Goal: Task Accomplishment & Management: Use online tool/utility

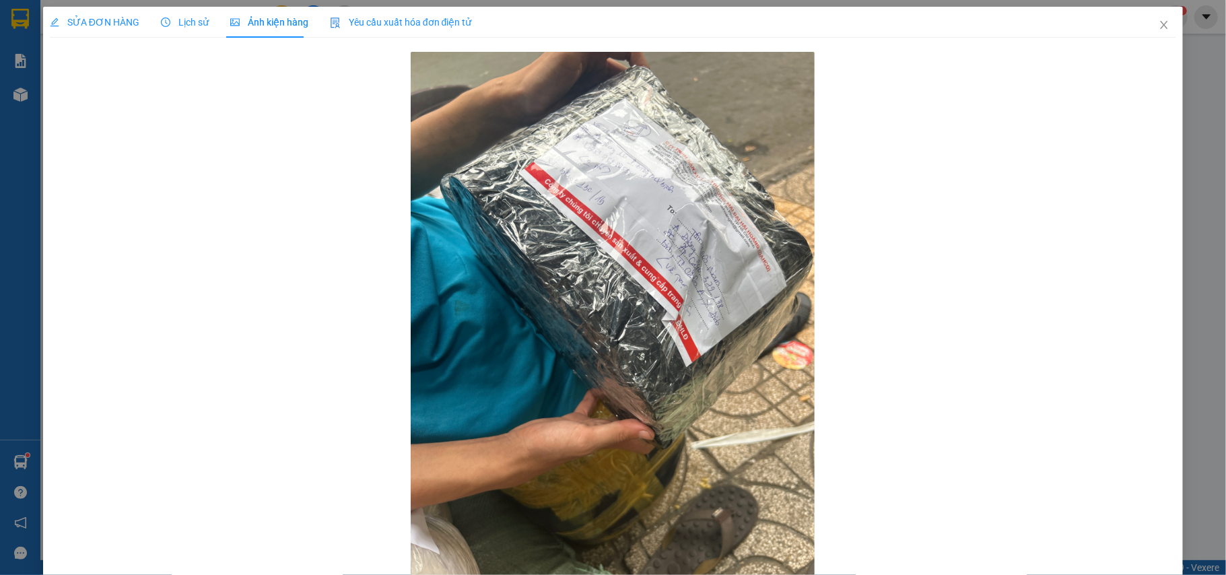
click at [70, 36] on div "SỬA ĐƠN HÀNG" at bounding box center [95, 22] width 90 height 31
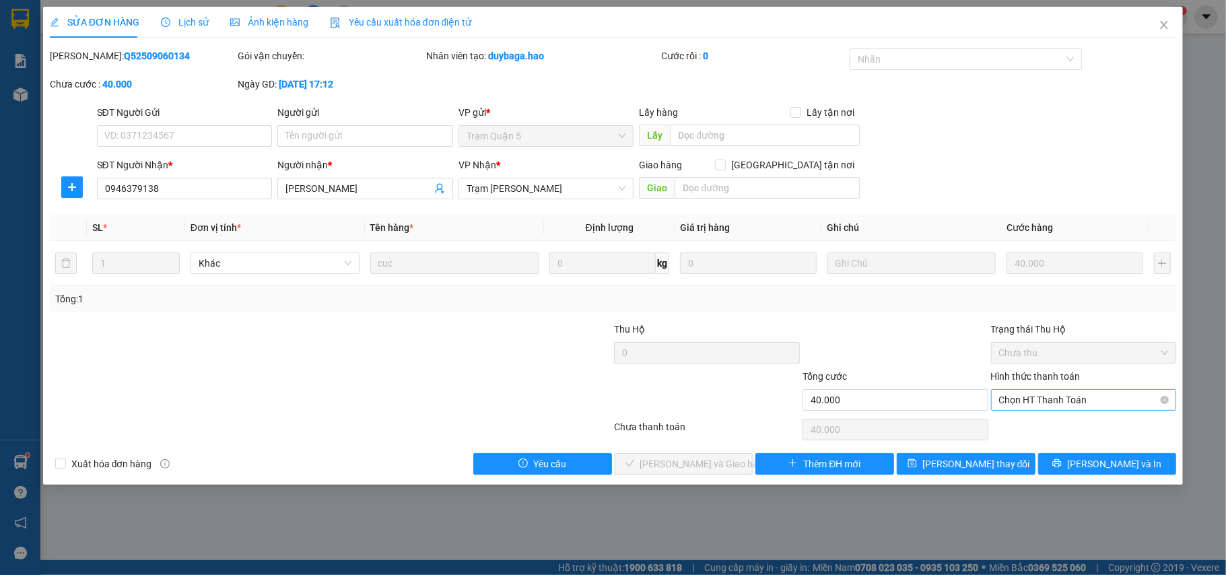
click at [1038, 405] on span "Chọn HT Thanh Toán" at bounding box center [1084, 400] width 170 height 20
drag, startPoint x: 1030, startPoint y: 428, endPoint x: 722, endPoint y: 459, distance: 310.0
click at [1030, 428] on div "Tại văn phòng" at bounding box center [1084, 428] width 170 height 15
type input "0"
click at [690, 471] on span "[PERSON_NAME] và Giao hàng" at bounding box center [704, 464] width 129 height 15
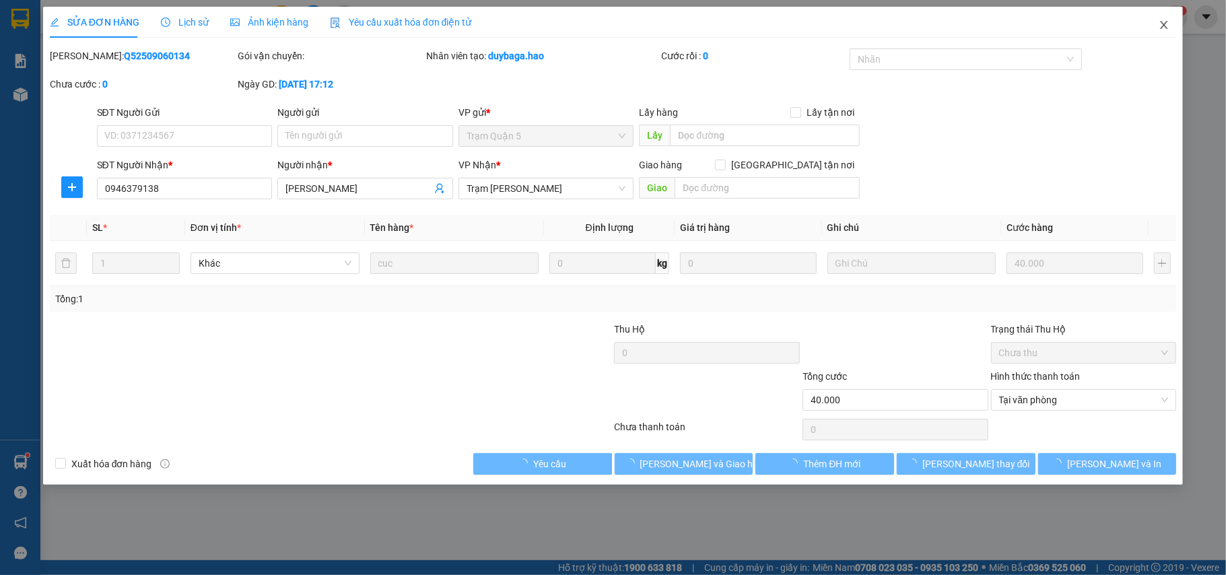
click at [1162, 30] on icon "close" at bounding box center [1164, 25] width 11 height 11
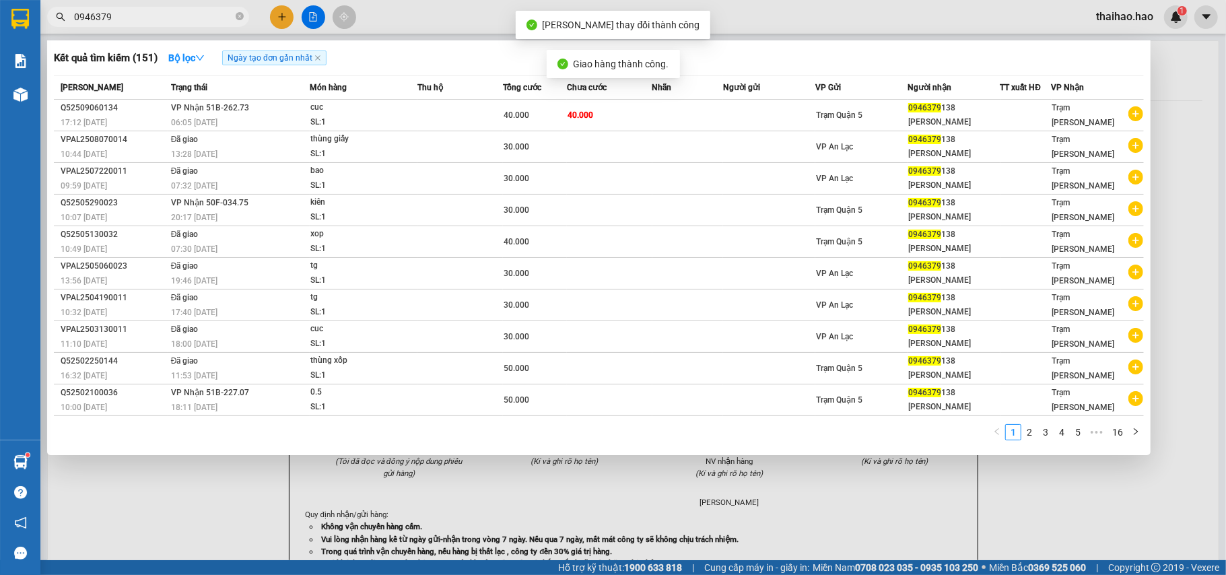
drag, startPoint x: 242, startPoint y: 20, endPoint x: 227, endPoint y: 17, distance: 15.7
click at [240, 20] on icon "close-circle" at bounding box center [240, 16] width 8 height 8
click at [227, 17] on input "text" at bounding box center [153, 16] width 159 height 15
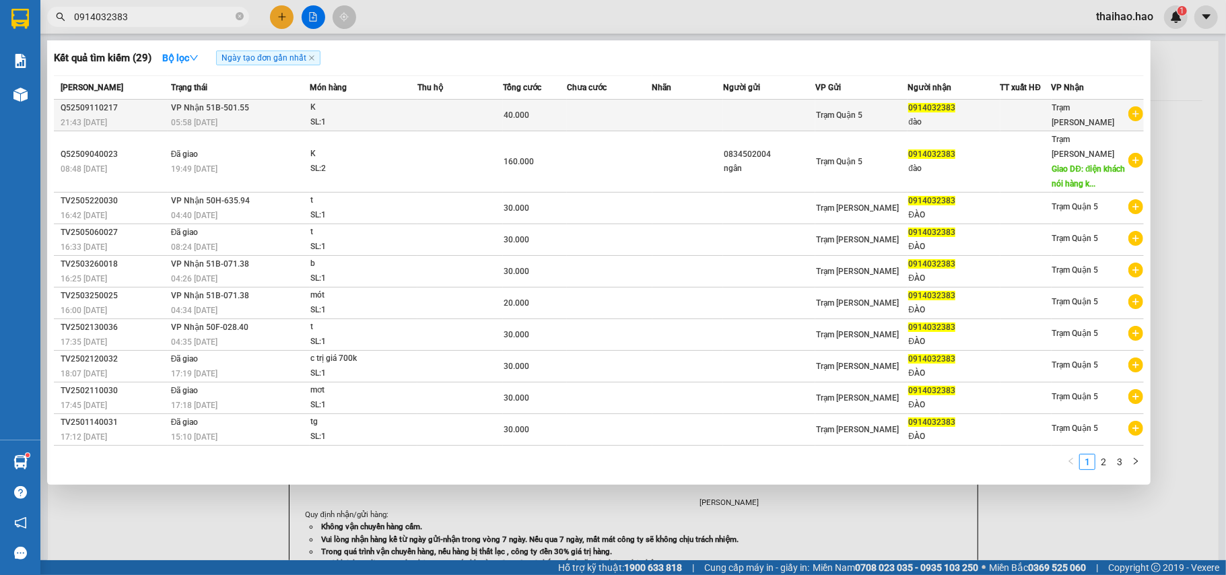
type input "0914032383"
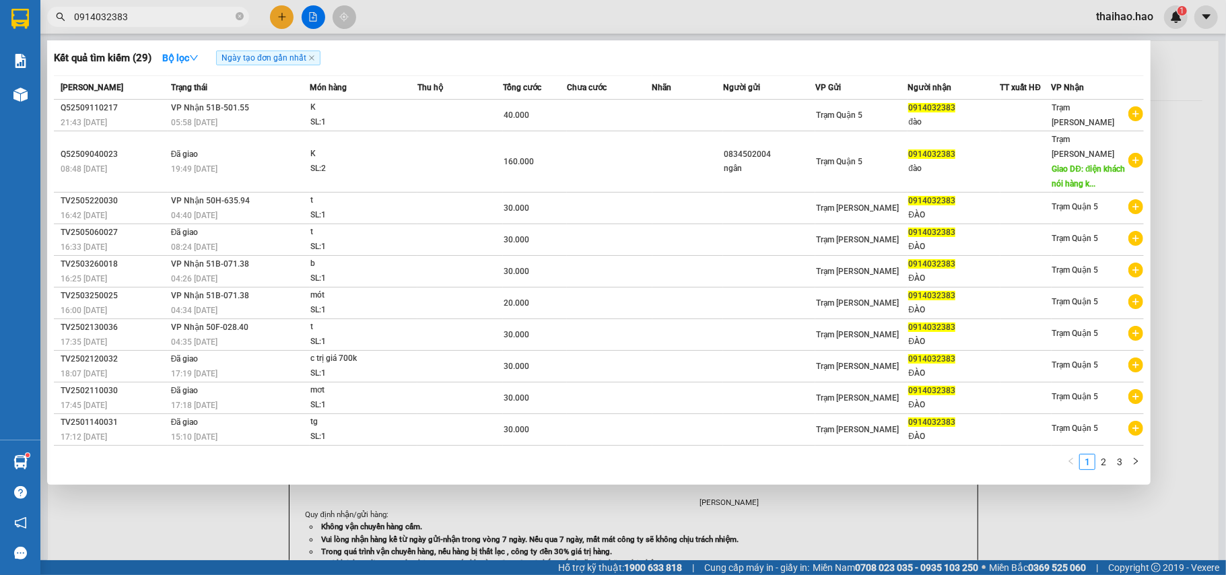
click at [536, 119] on div "40.000" at bounding box center [535, 115] width 63 height 15
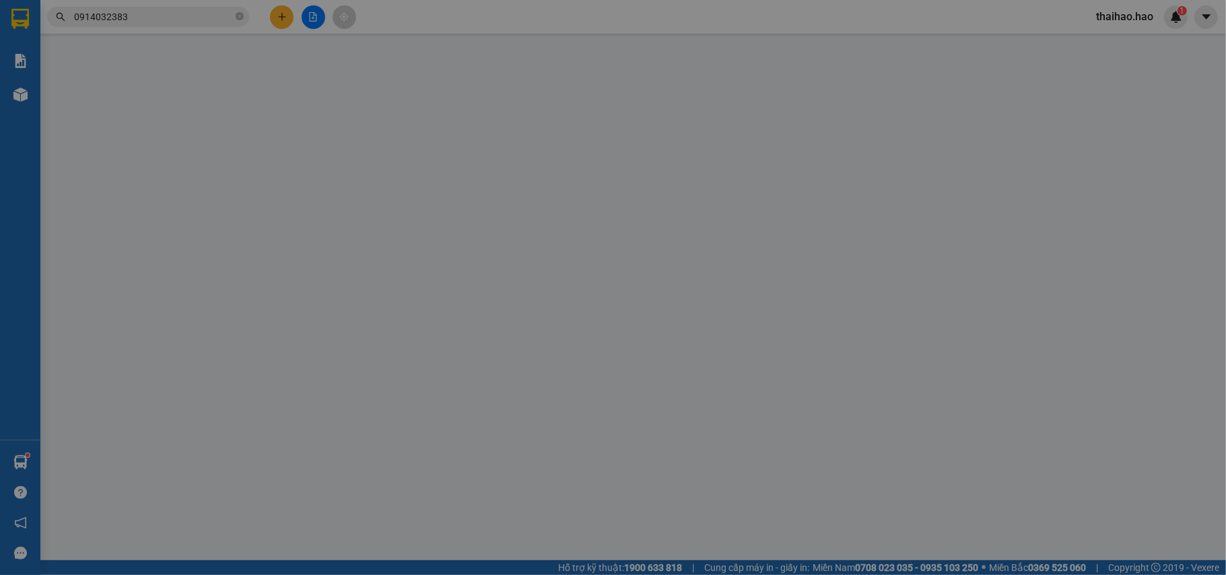
type input "0914032383"
type input "đào"
type input "40.000"
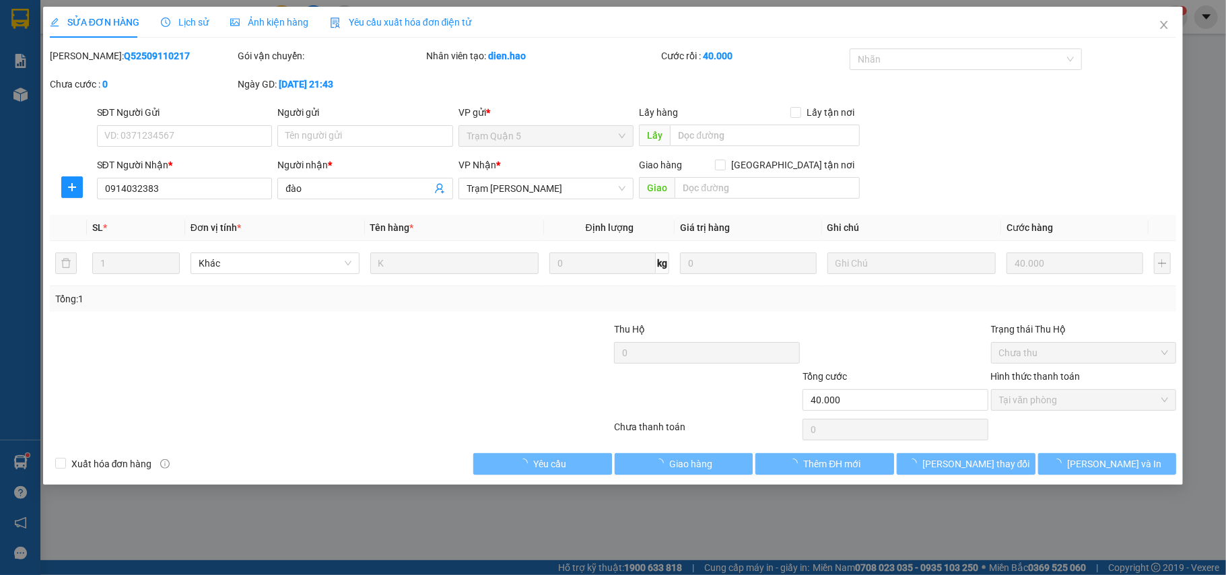
click at [275, 36] on div "Ảnh kiện hàng" at bounding box center [269, 22] width 78 height 31
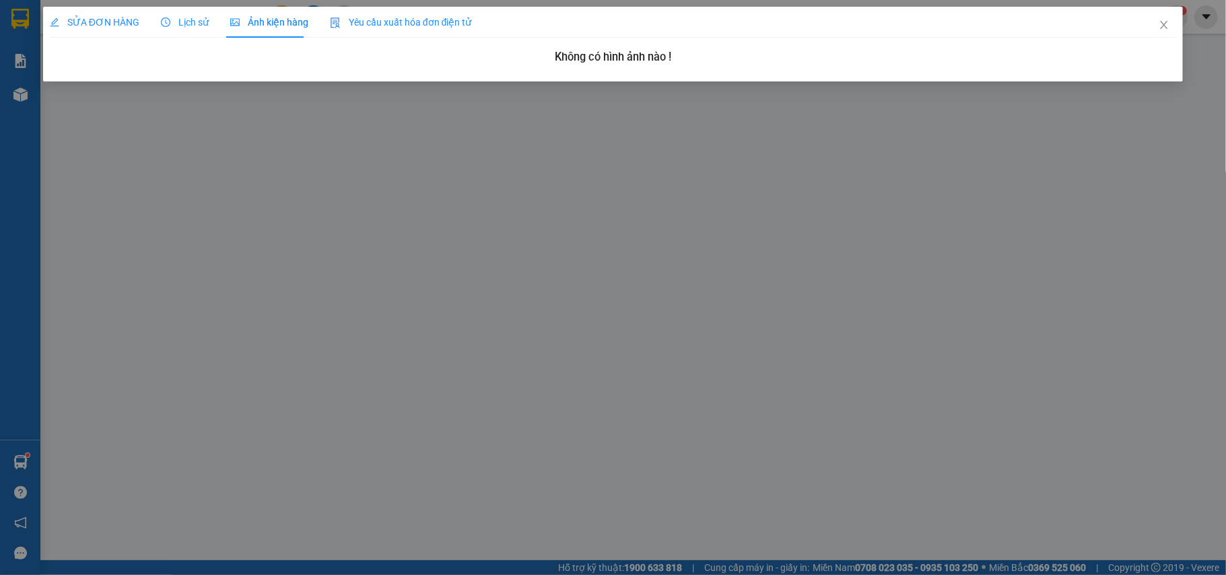
click at [120, 22] on span "SỬA ĐƠN HÀNG" at bounding box center [95, 22] width 90 height 11
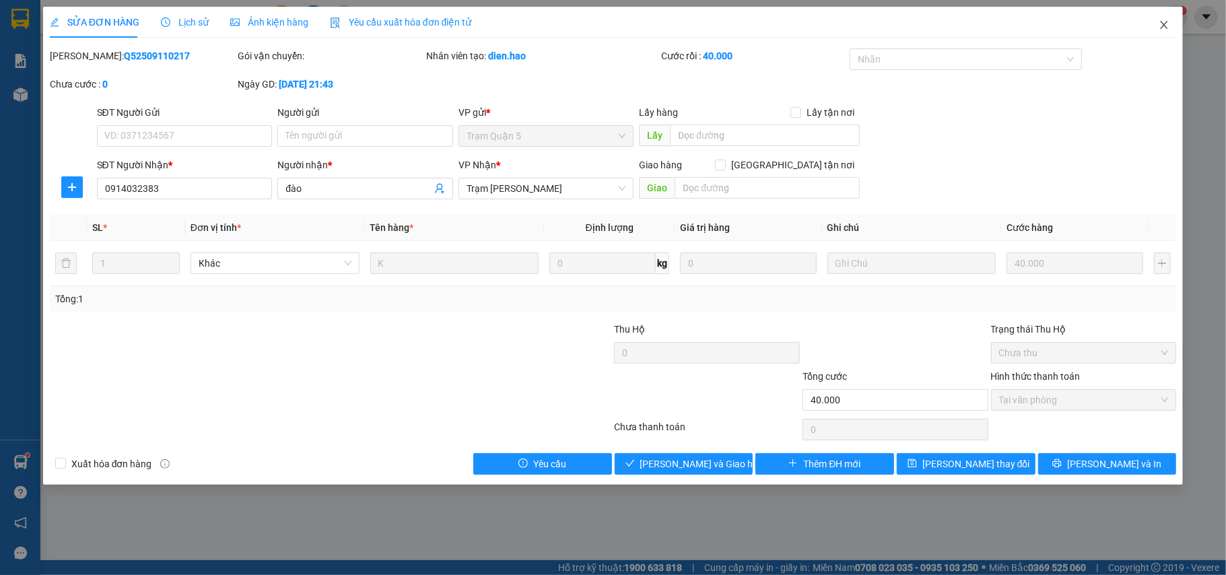
click at [1162, 28] on icon "close" at bounding box center [1164, 25] width 7 height 8
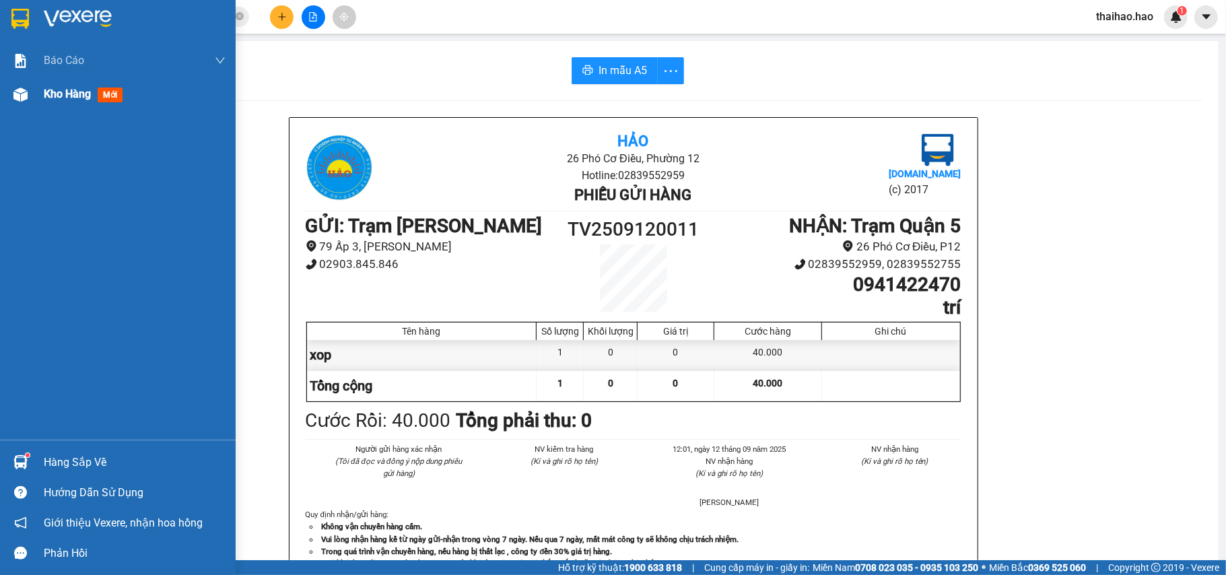
click at [26, 95] on img at bounding box center [20, 95] width 14 height 14
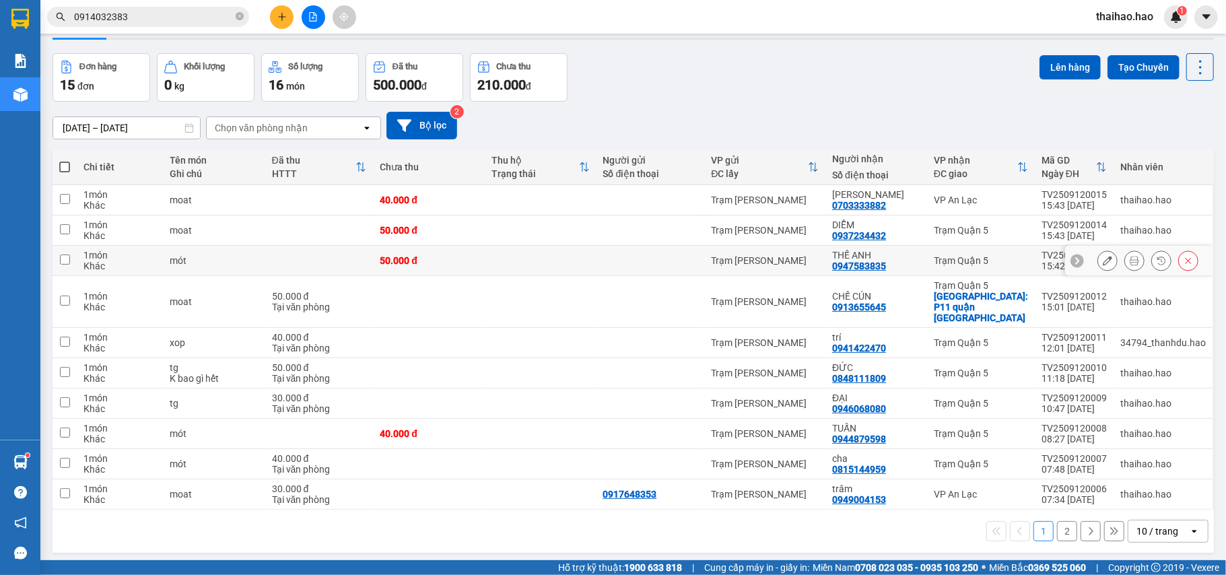
scroll to position [62, 0]
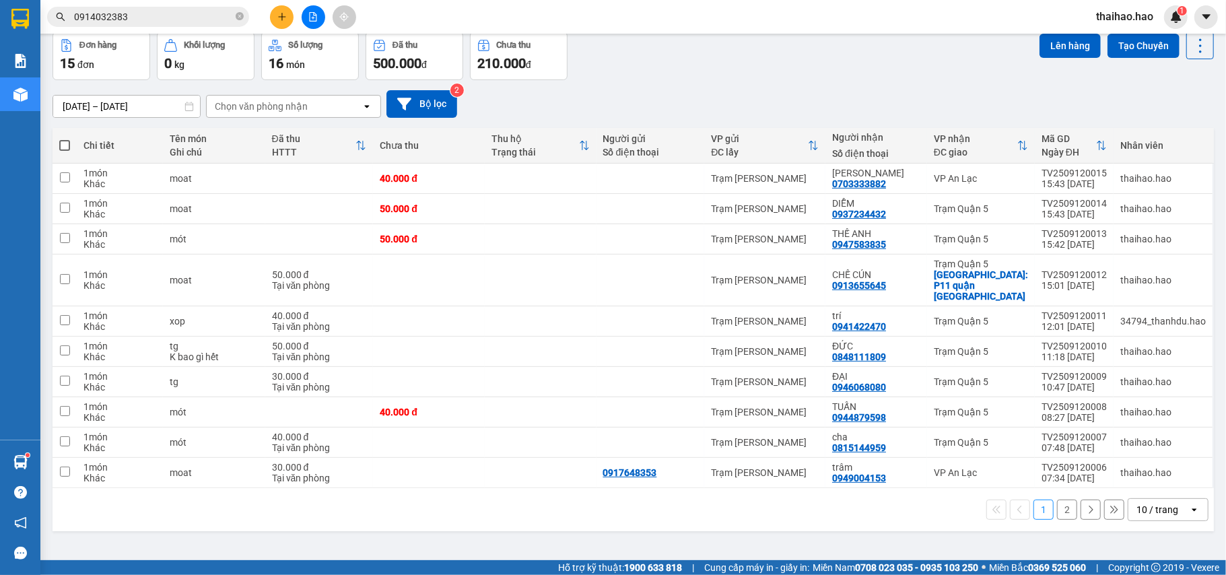
click at [1129, 499] on div "10 / trang" at bounding box center [1159, 510] width 61 height 22
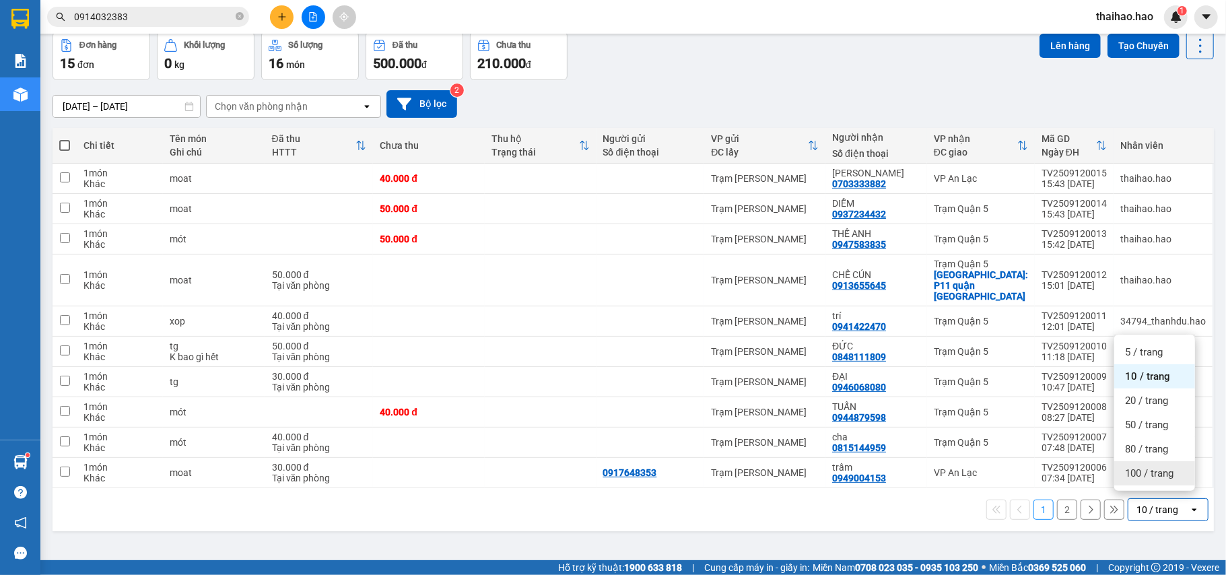
click at [1135, 478] on span "100 / trang" at bounding box center [1149, 473] width 48 height 13
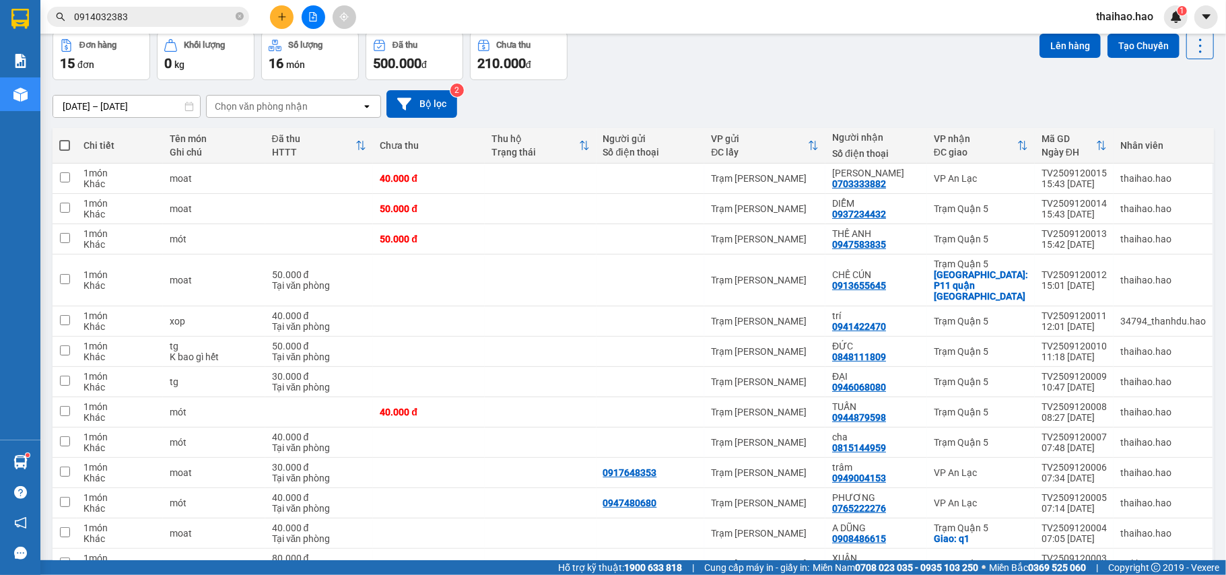
click at [60, 147] on span at bounding box center [64, 145] width 11 height 11
click at [65, 139] on input "checkbox" at bounding box center [65, 139] width 0 height 0
checkbox input "true"
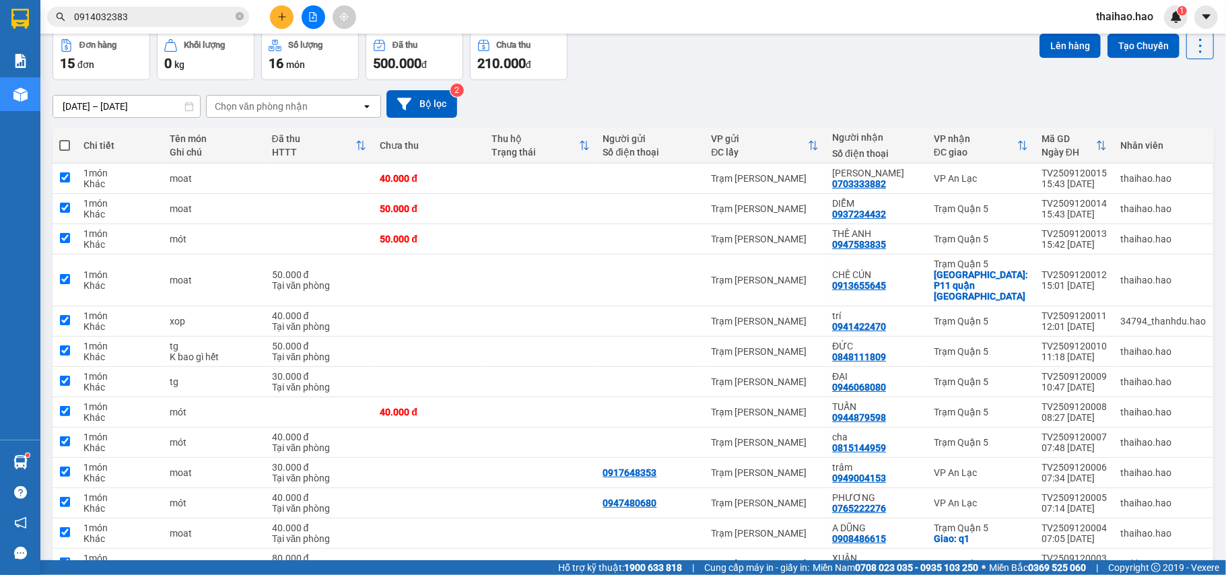
checkbox input "true"
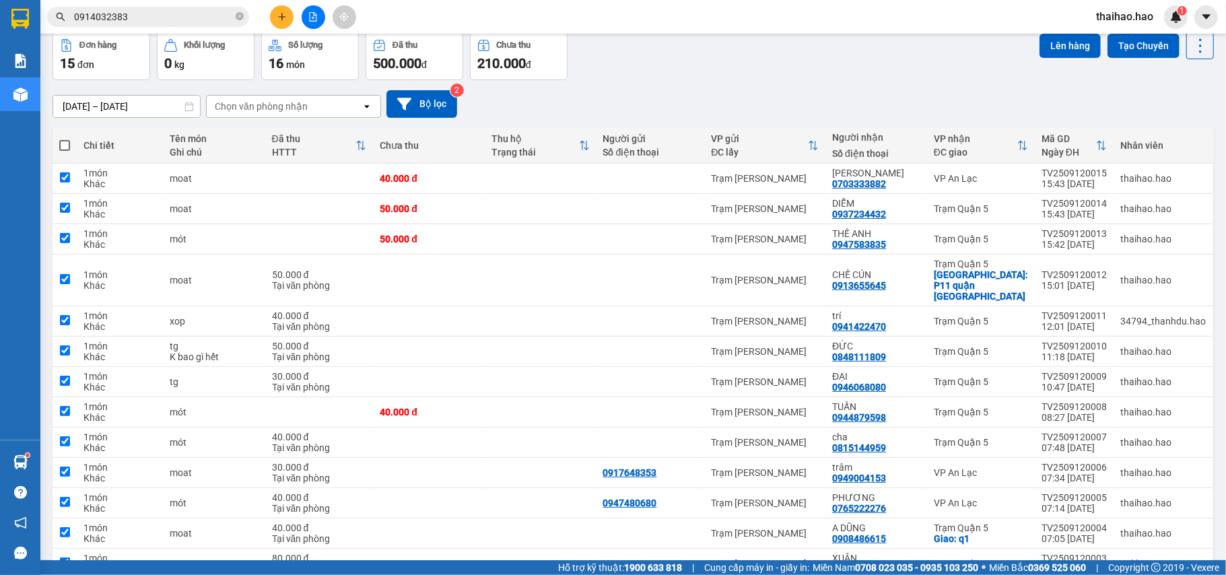
checkbox input "true"
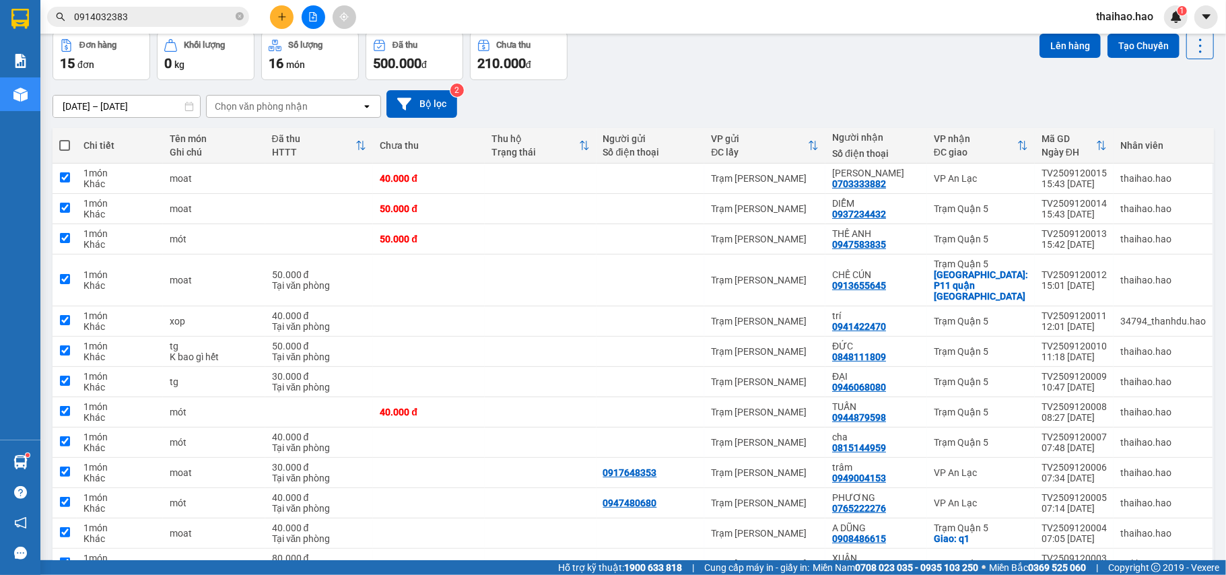
checkbox input "true"
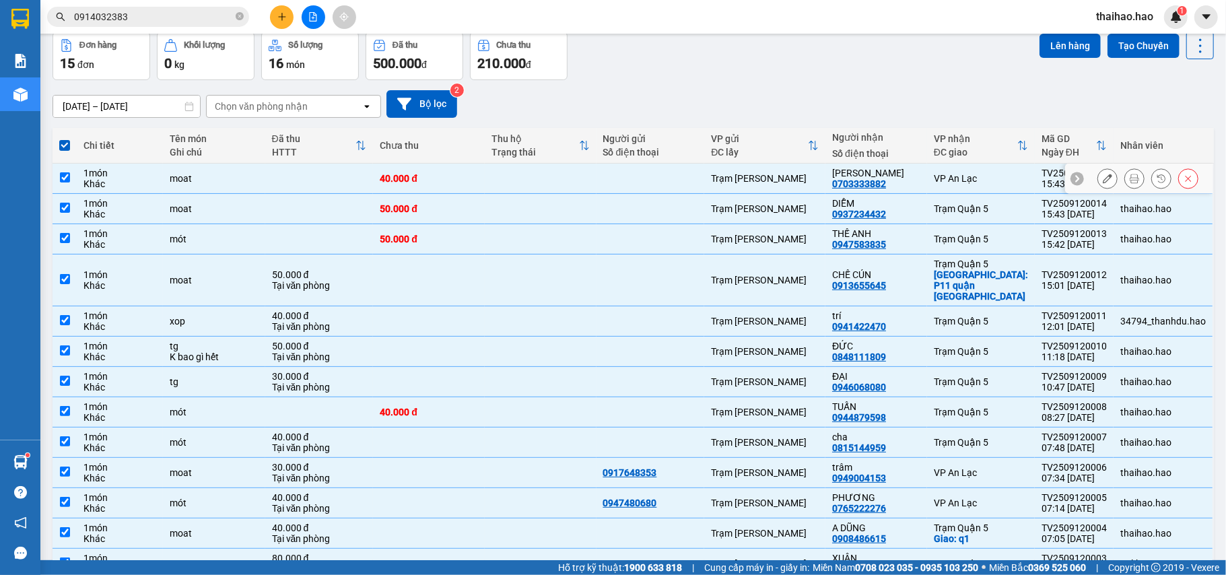
click at [514, 179] on td at bounding box center [541, 179] width 112 height 30
checkbox input "false"
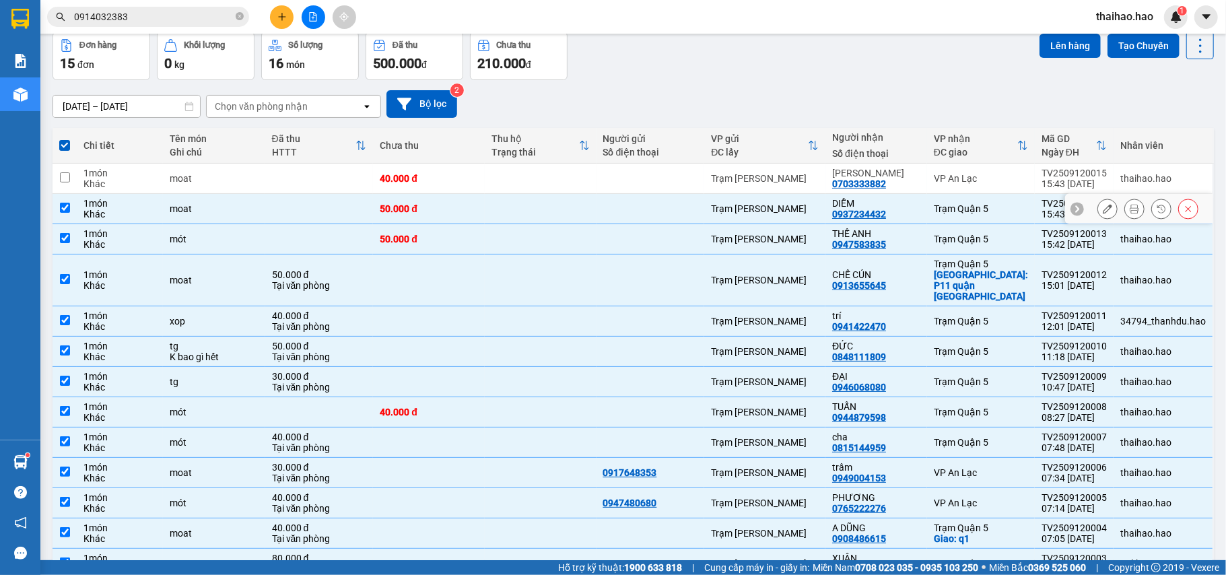
click at [521, 209] on td at bounding box center [541, 209] width 112 height 30
checkbox input "false"
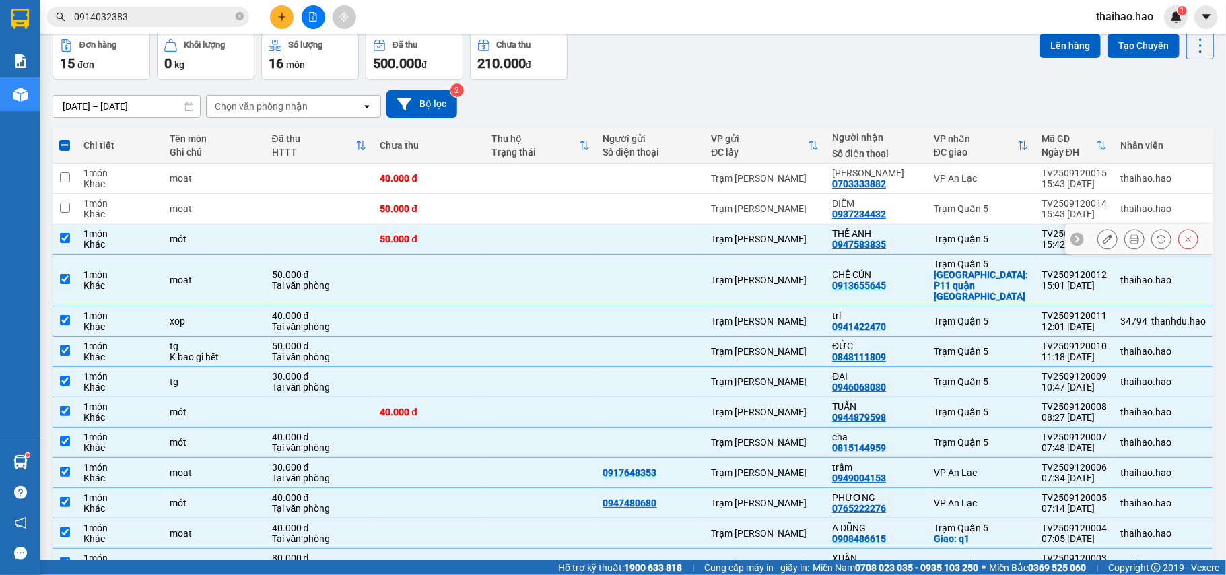
click at [525, 236] on td at bounding box center [541, 239] width 112 height 30
checkbox input "false"
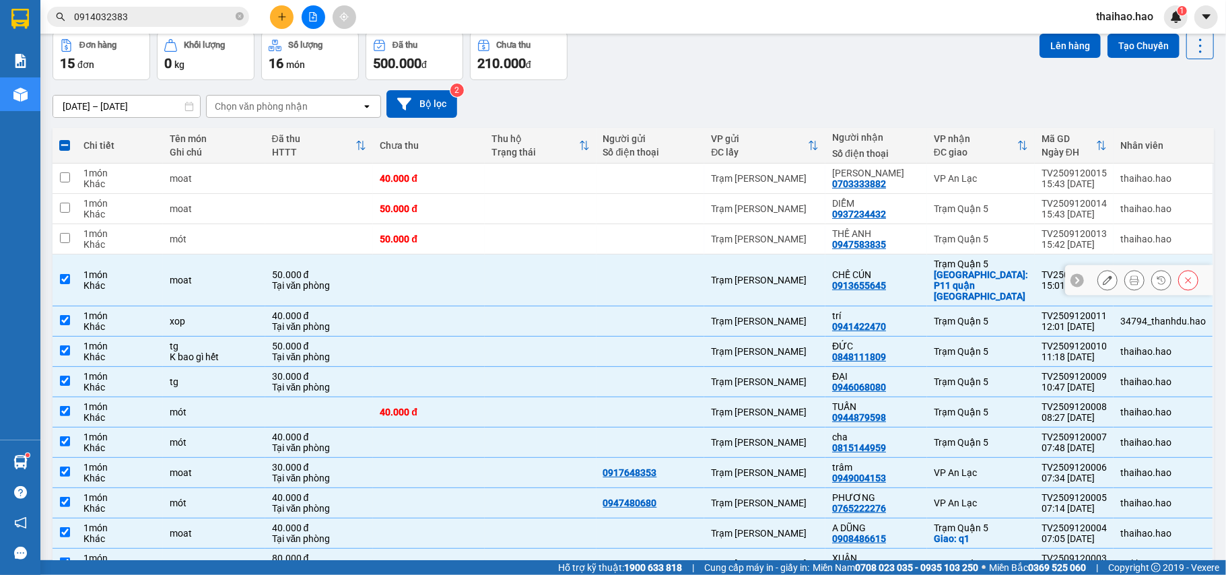
drag, startPoint x: 520, startPoint y: 260, endPoint x: 516, endPoint y: 270, distance: 10.9
click at [518, 261] on td at bounding box center [541, 281] width 112 height 52
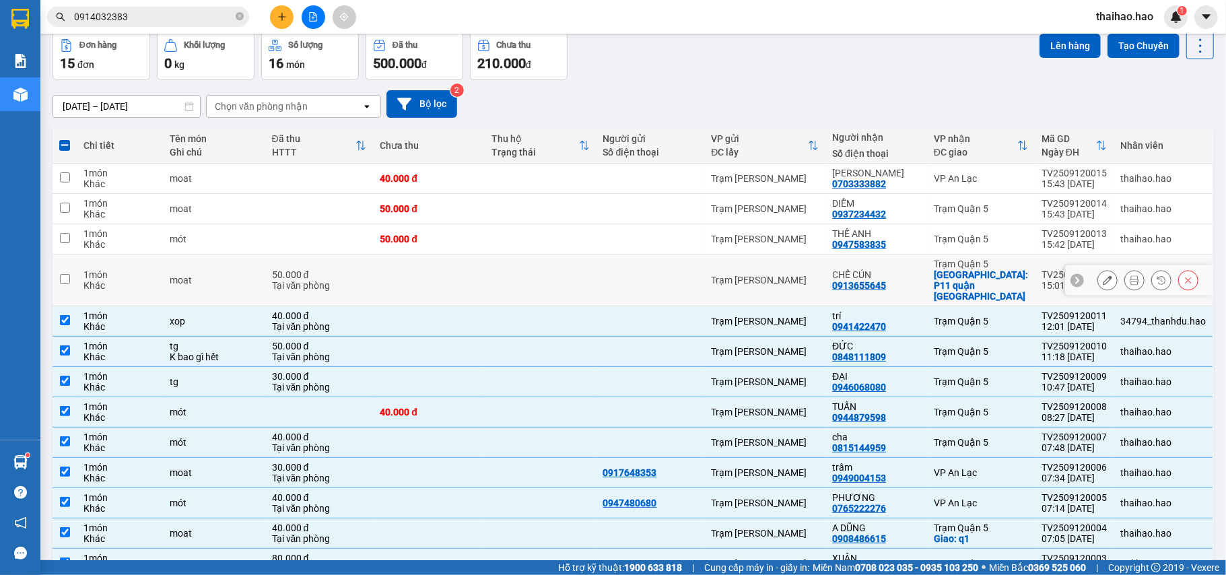
click at [542, 281] on td at bounding box center [541, 281] width 112 height 52
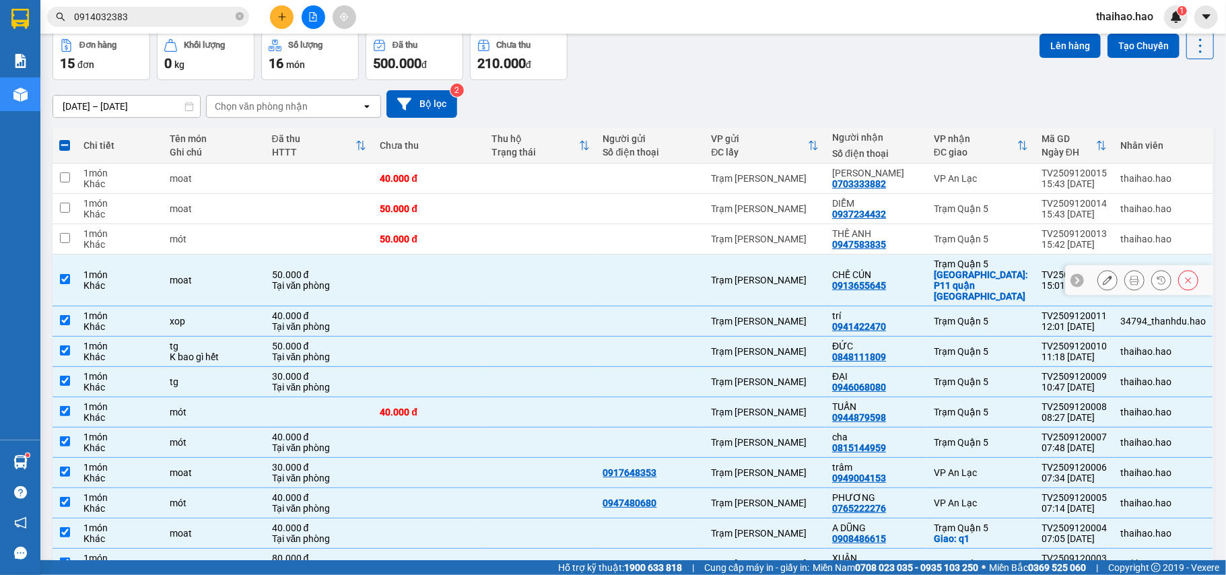
click at [731, 277] on div "Trạm [PERSON_NAME]" at bounding box center [765, 280] width 108 height 11
checkbox input "false"
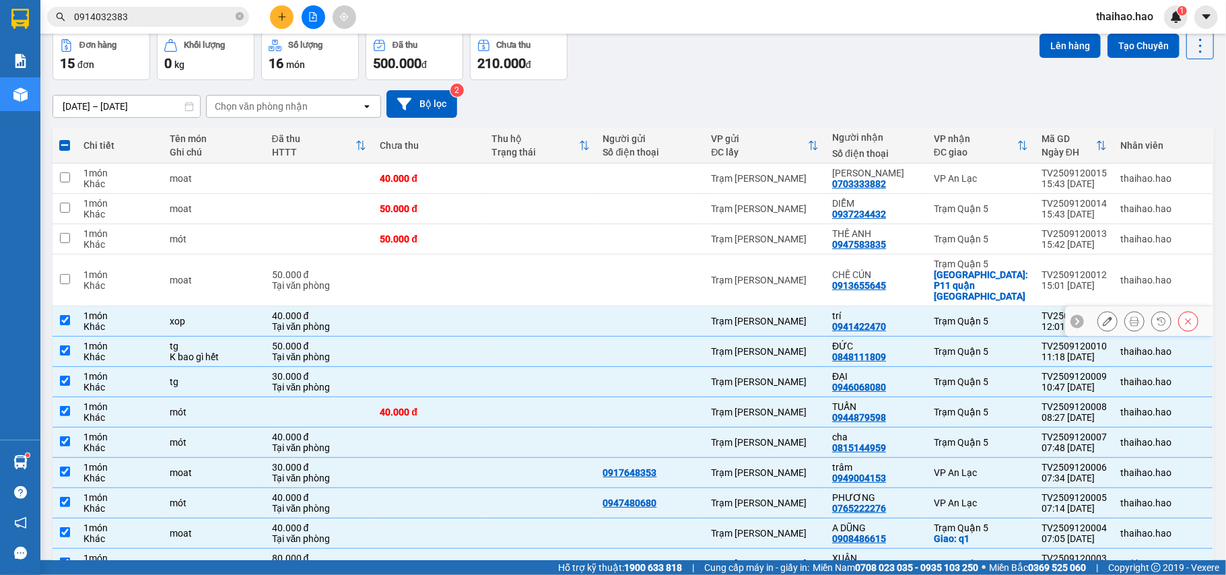
click at [803, 306] on td "Trạm [PERSON_NAME]" at bounding box center [764, 321] width 121 height 30
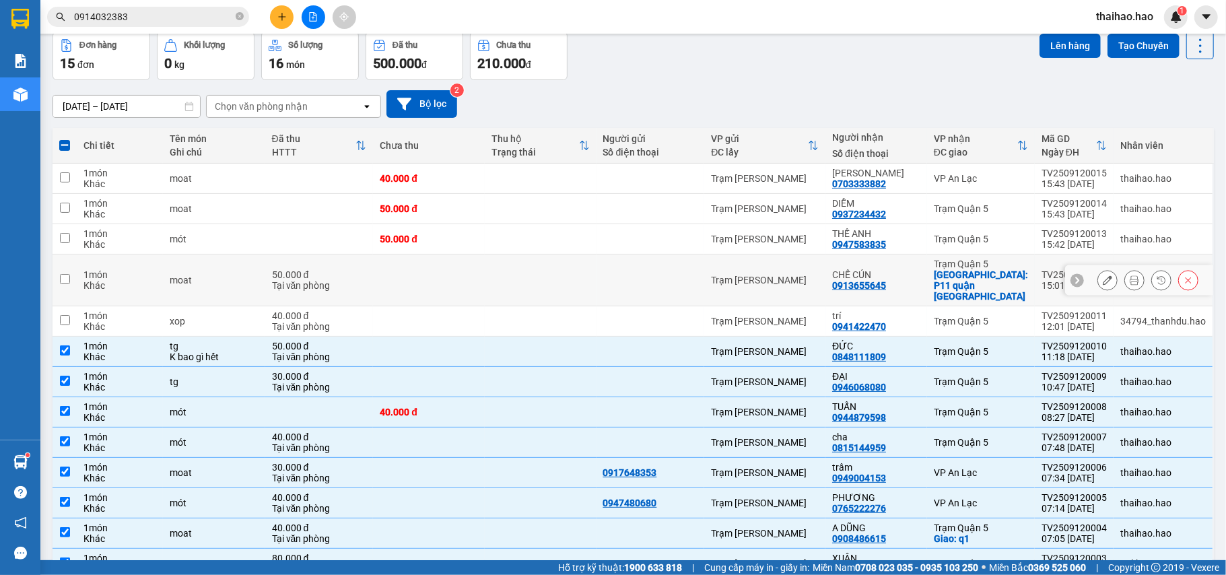
click at [900, 310] on div "trí" at bounding box center [876, 315] width 88 height 11
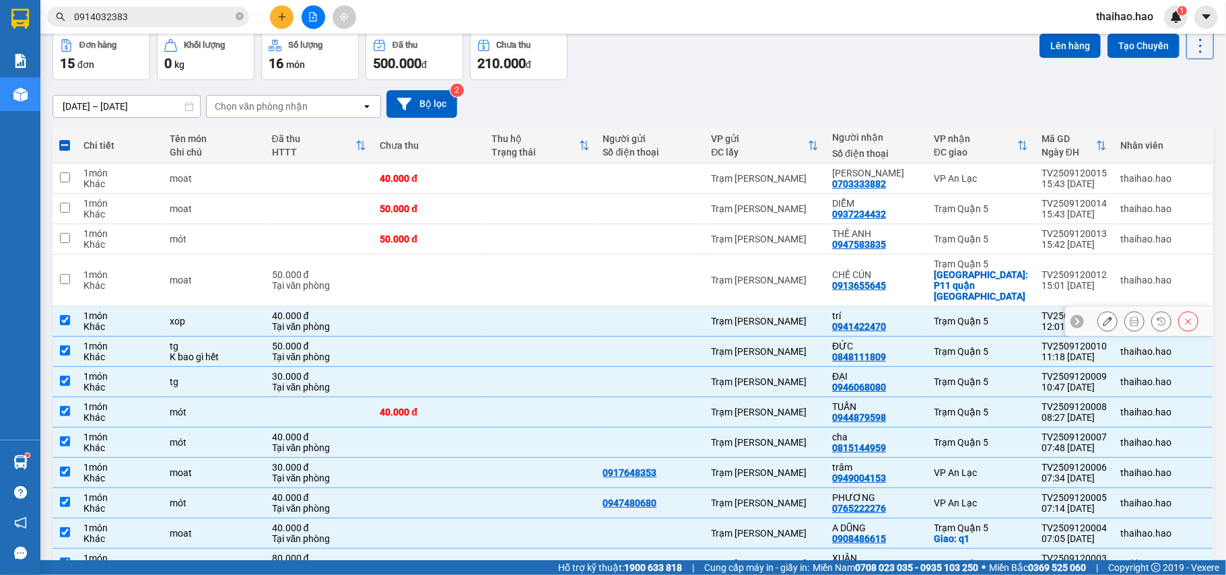
checkbox input "true"
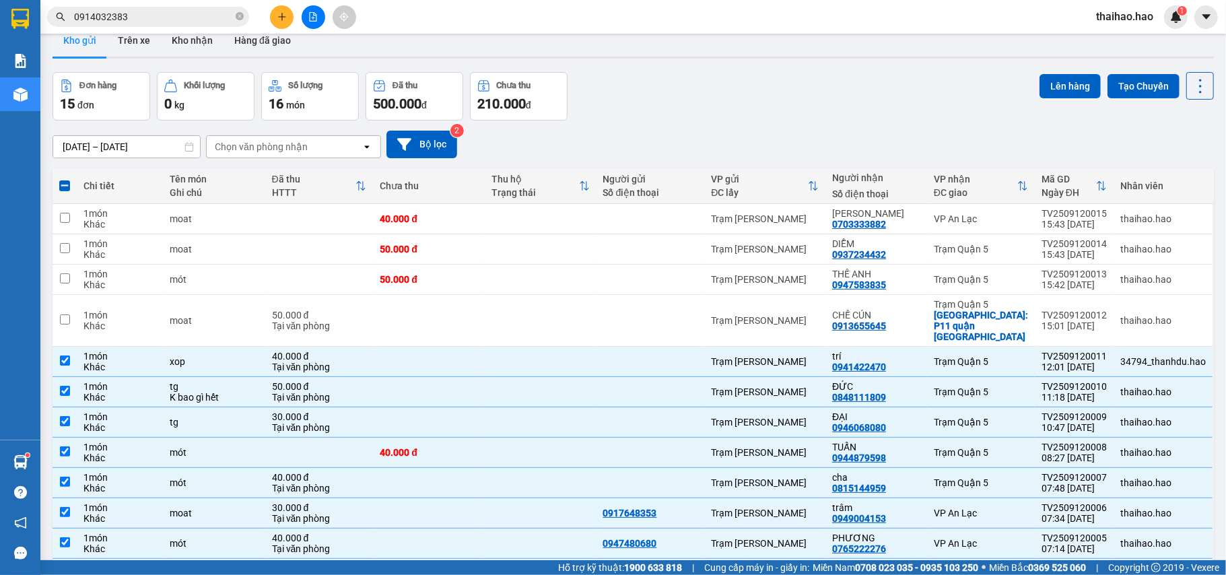
scroll to position [0, 0]
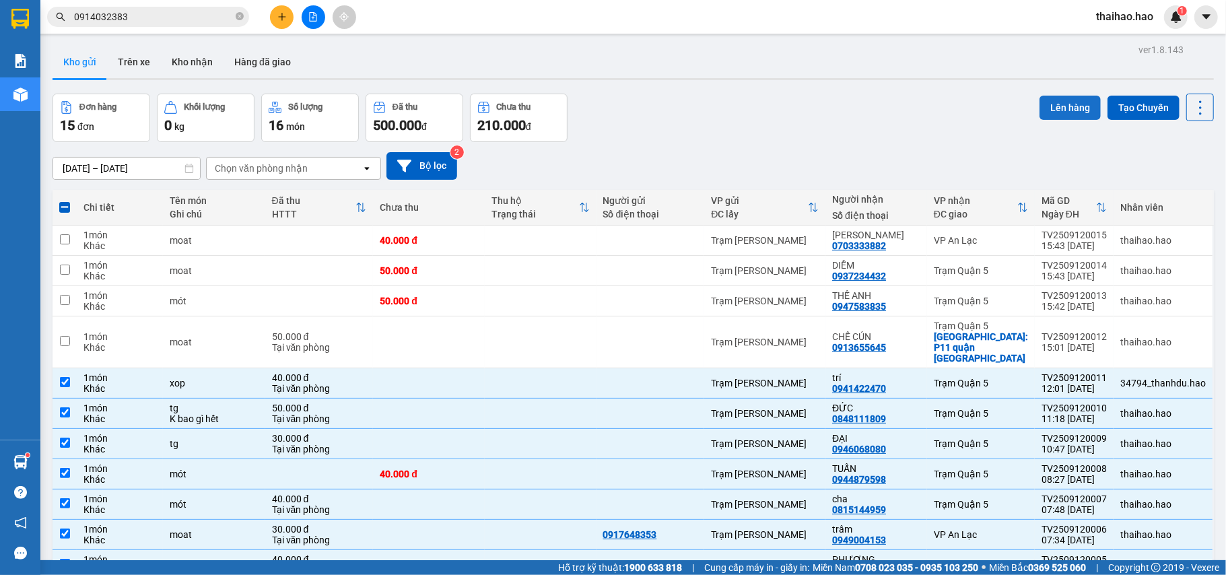
click at [1048, 114] on button "Lên hàng" at bounding box center [1070, 108] width 61 height 24
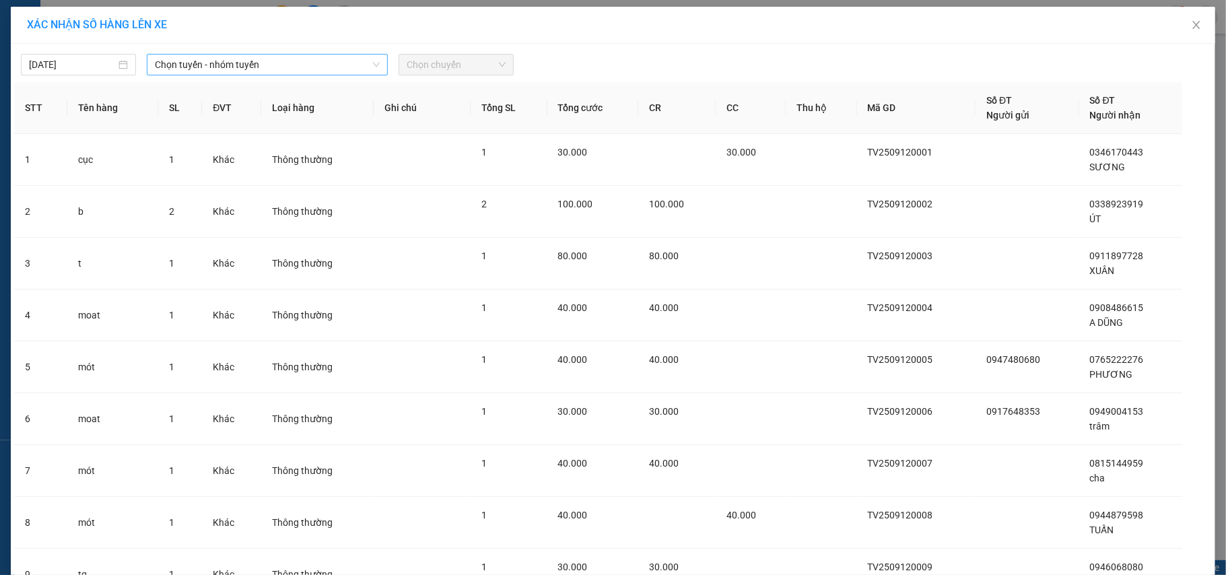
click at [157, 59] on span "Chọn tuyến - nhóm tuyến" at bounding box center [267, 65] width 225 height 20
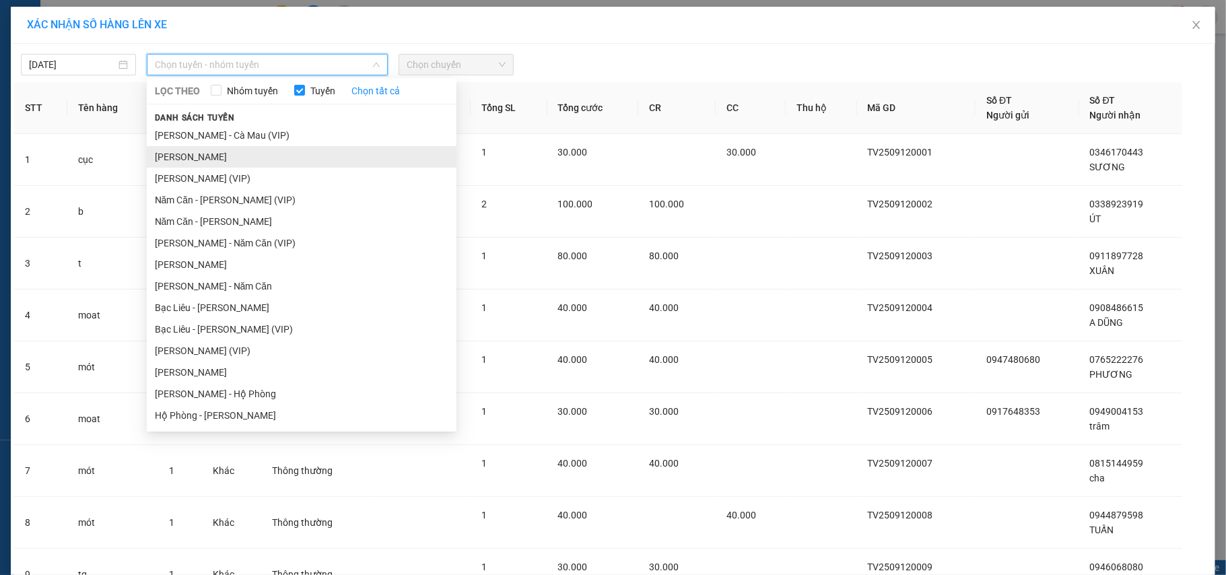
click at [197, 156] on li "[PERSON_NAME]" at bounding box center [302, 157] width 310 height 22
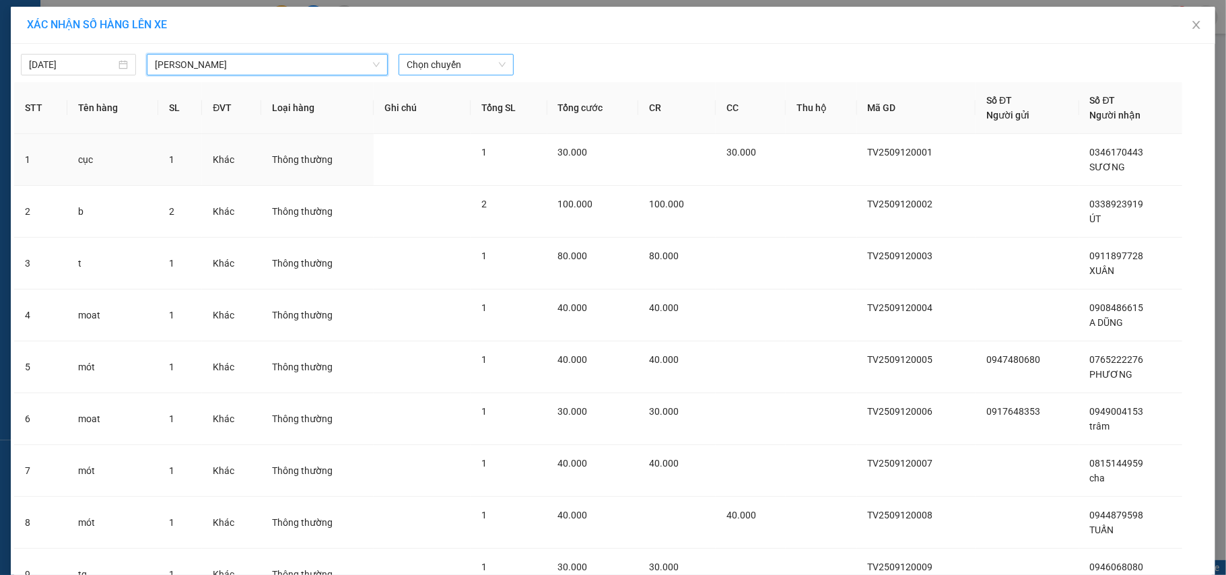
click at [443, 65] on span "Chọn chuyến" at bounding box center [456, 65] width 99 height 20
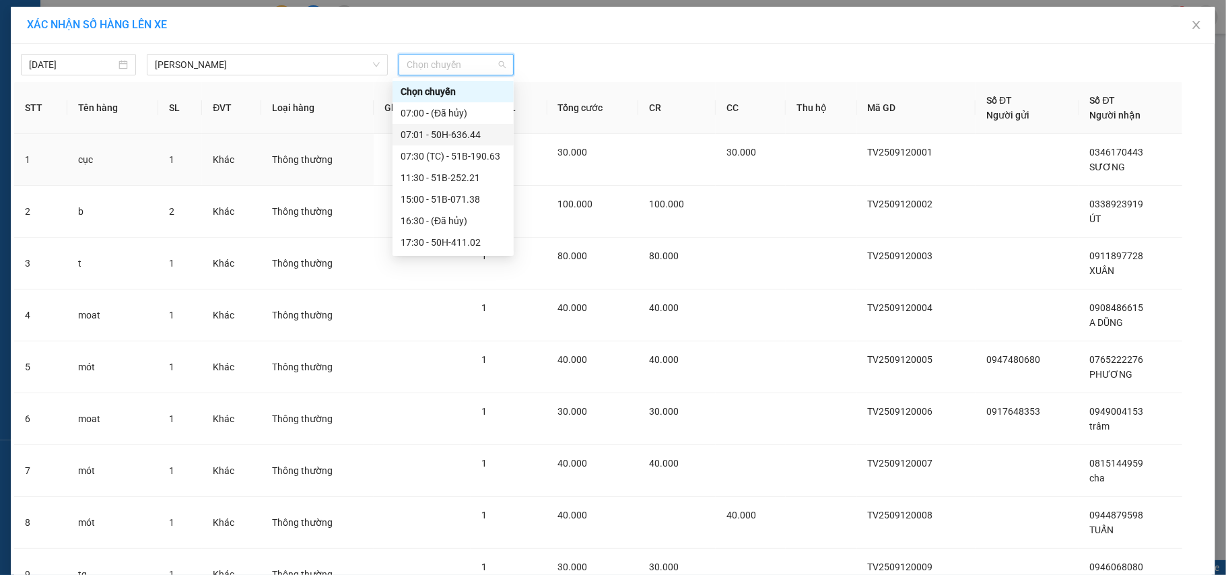
click at [438, 135] on div "07:01 - 50H-636.44" at bounding box center [453, 134] width 105 height 15
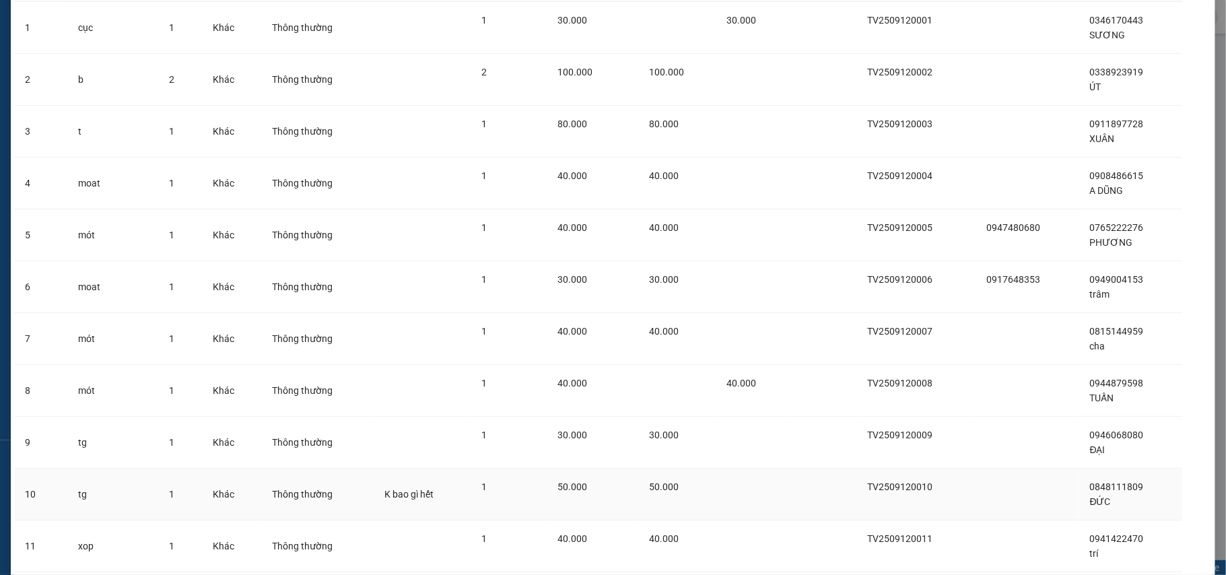
scroll to position [238, 0]
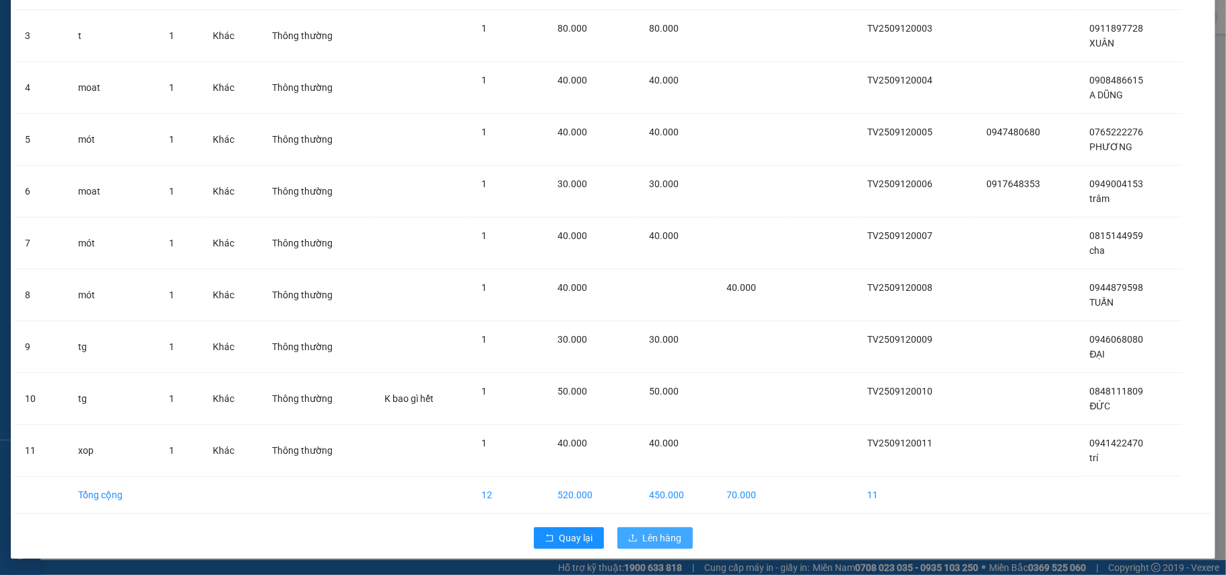
click at [643, 540] on span "Lên hàng" at bounding box center [662, 538] width 39 height 15
